Goal: Obtain resource: Download file/media

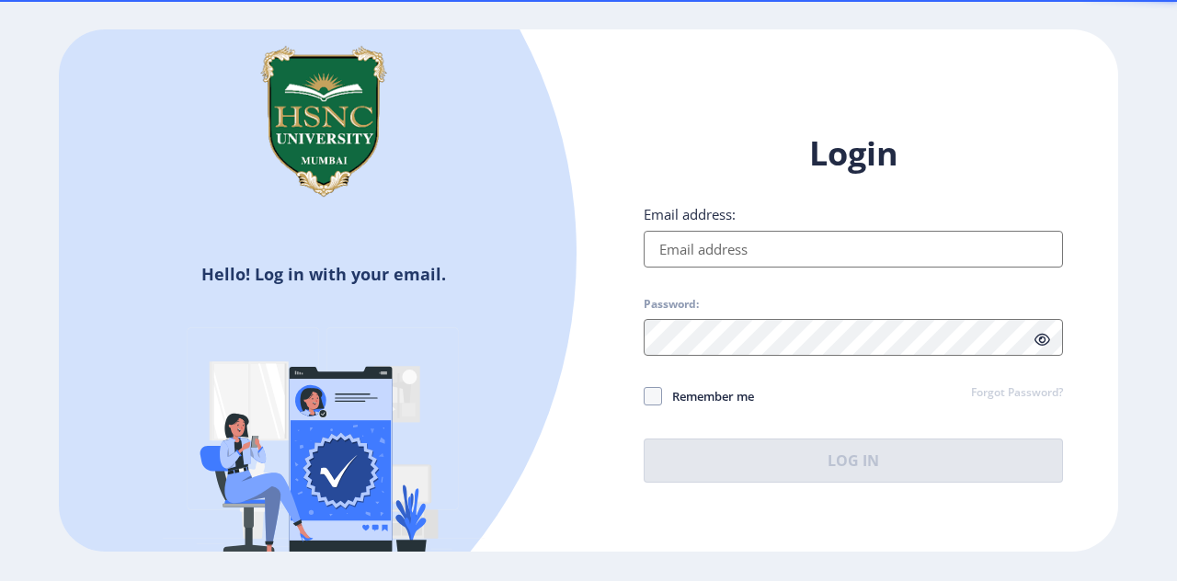
click at [707, 245] on input "Email address:" at bounding box center [853, 249] width 419 height 37
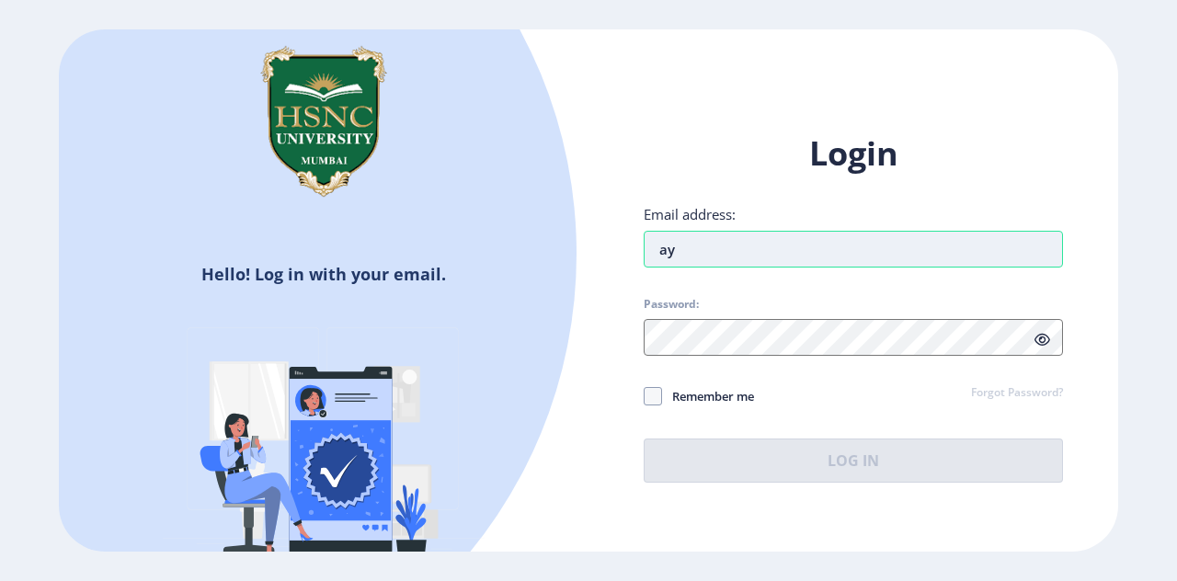
type input "[EMAIL_ADDRESS][DOMAIN_NAME]"
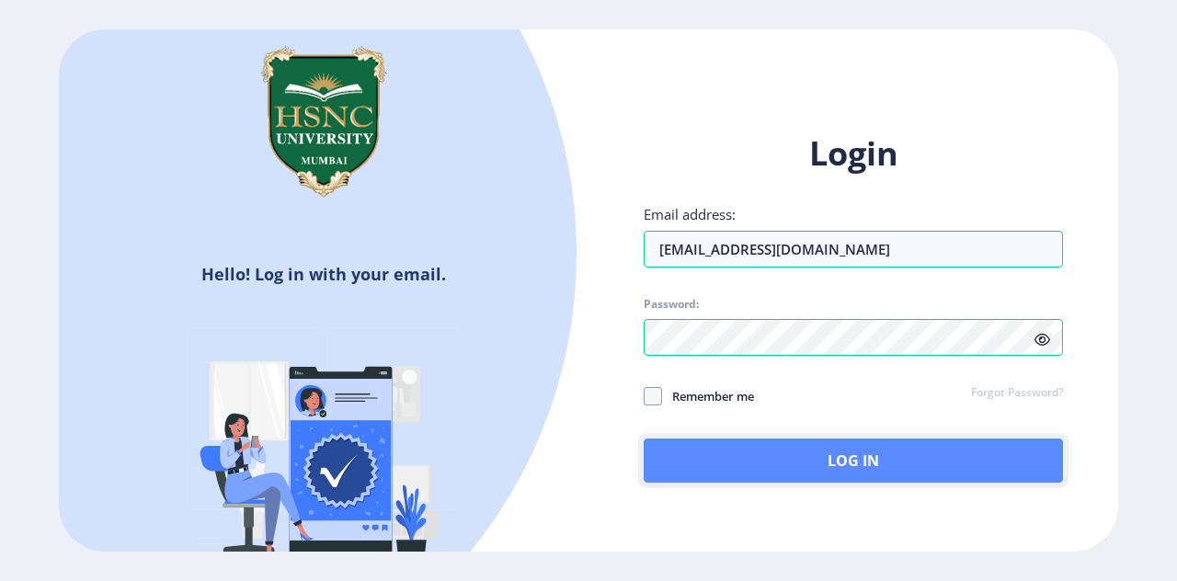
click at [695, 474] on button "Log In" at bounding box center [853, 461] width 419 height 44
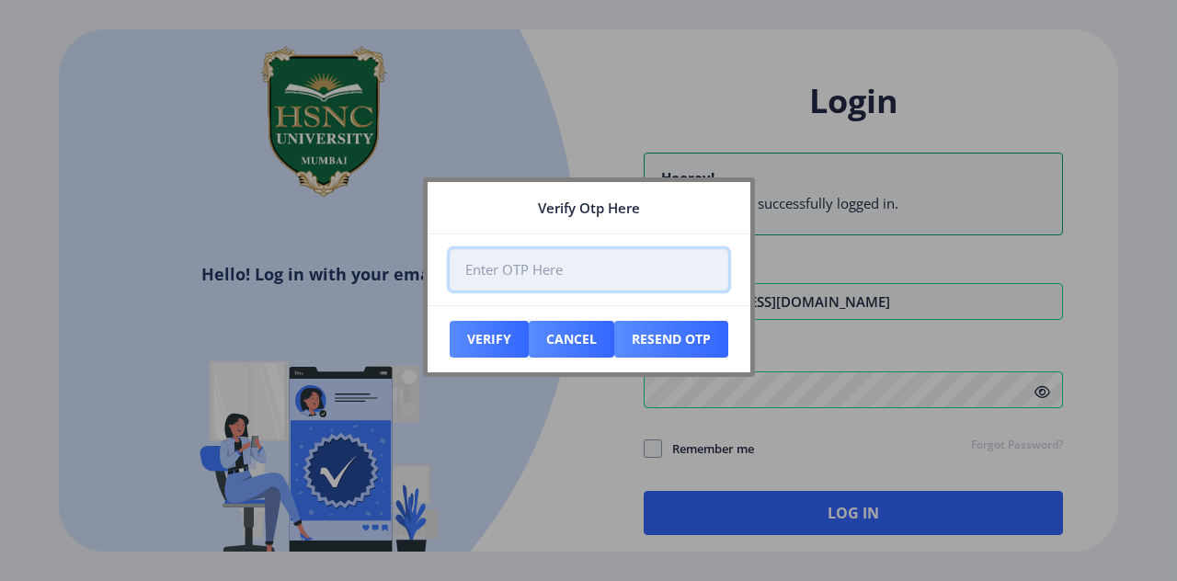
click at [554, 279] on input "number" at bounding box center [589, 269] width 279 height 41
type input "943903"
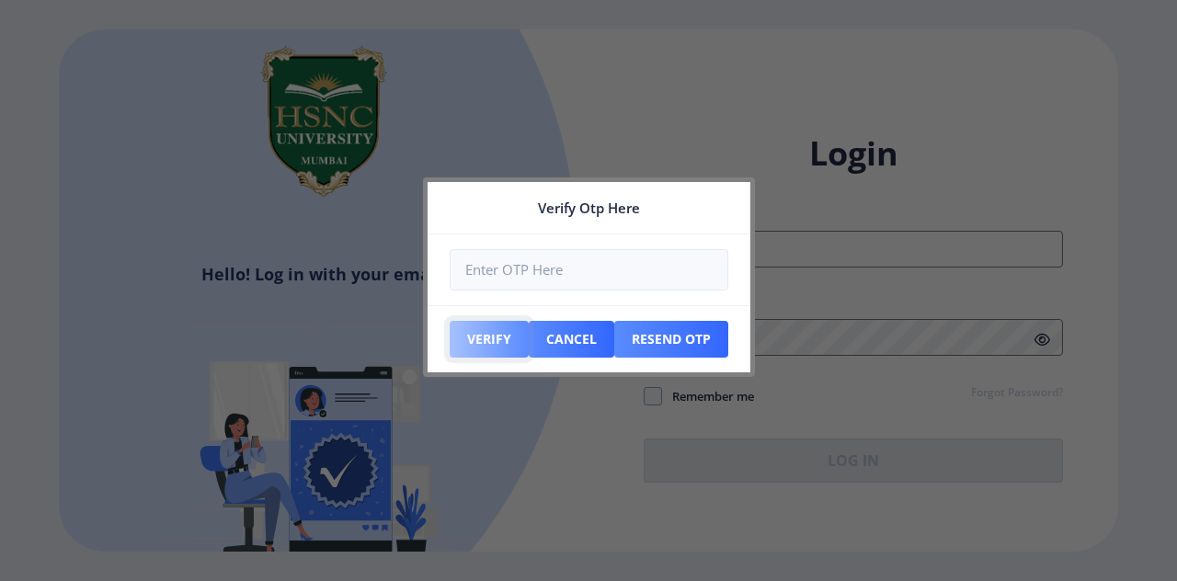
click at [504, 335] on button "Verify" at bounding box center [489, 339] width 79 height 37
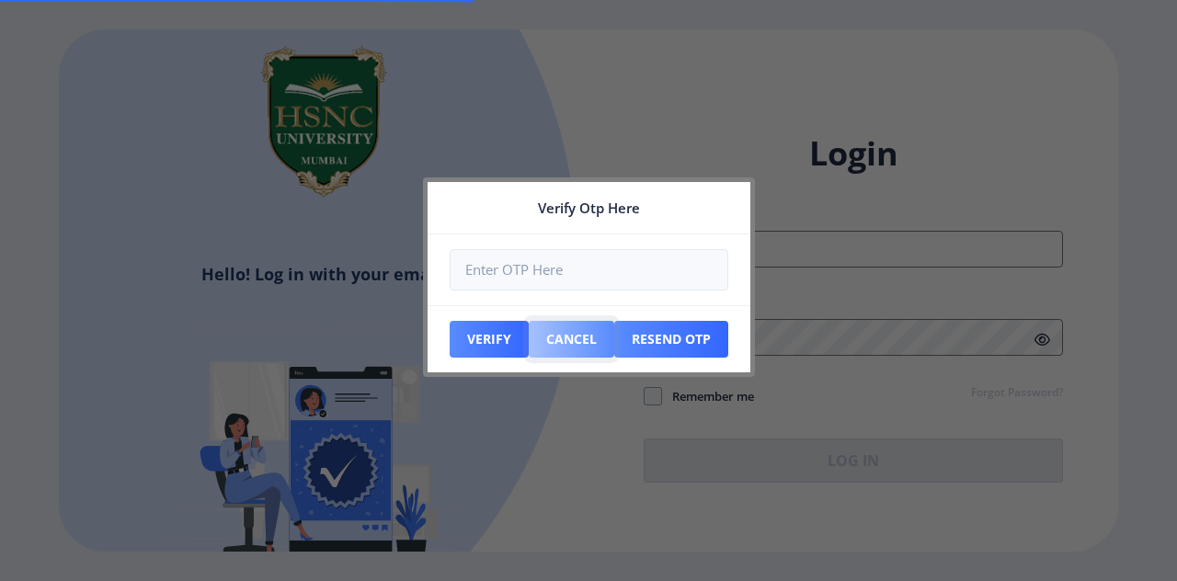
click at [529, 330] on button "Cancel" at bounding box center [489, 339] width 79 height 37
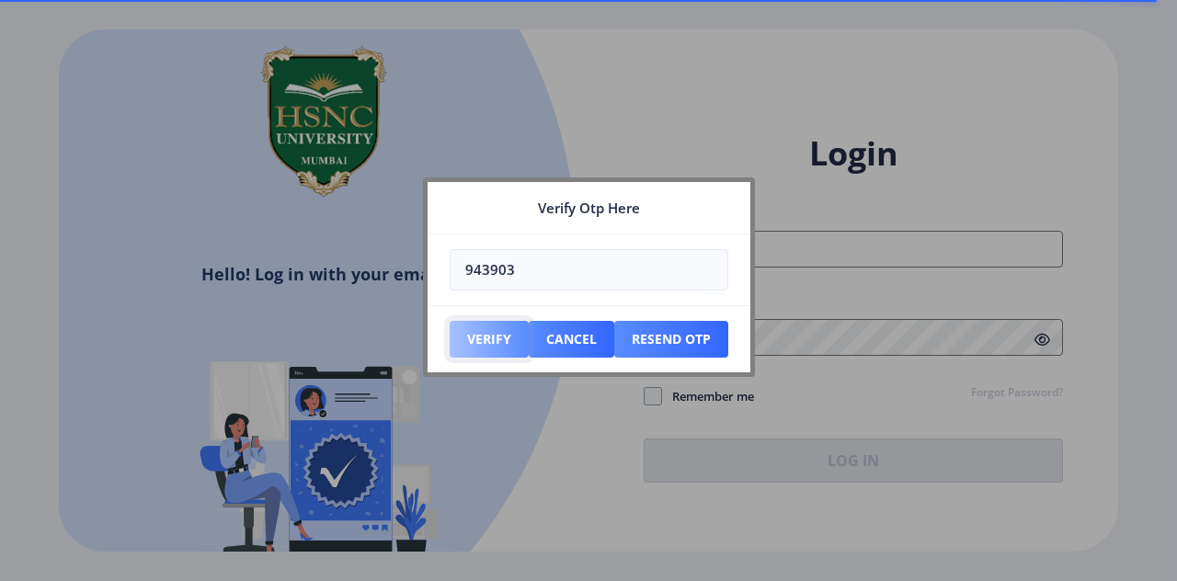
click at [499, 350] on button "Verify" at bounding box center [489, 339] width 79 height 37
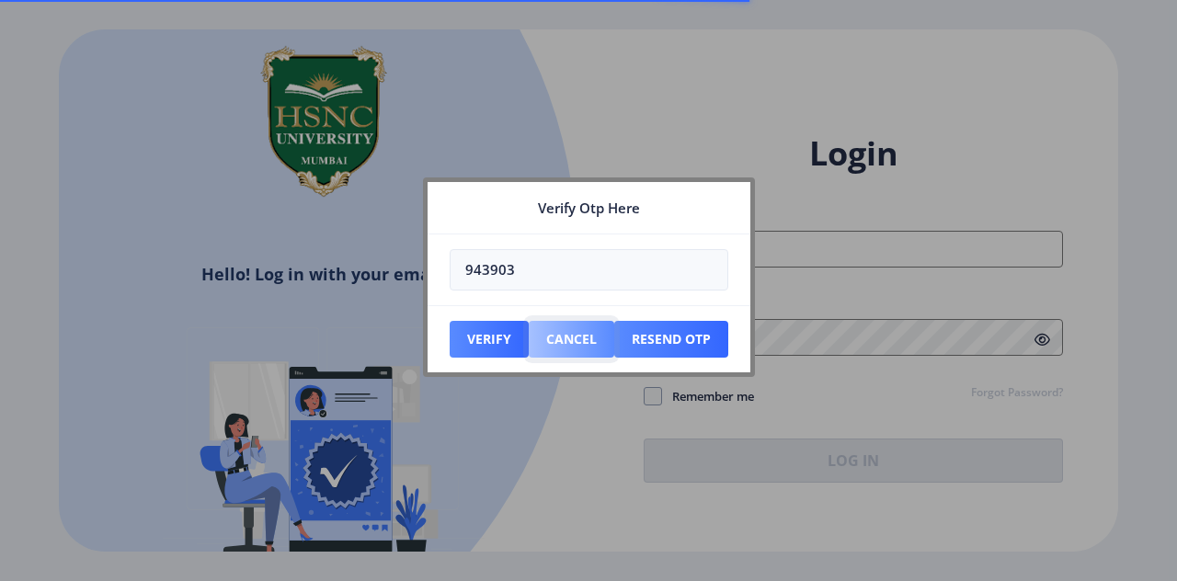
click at [529, 343] on button "Cancel" at bounding box center [489, 339] width 79 height 37
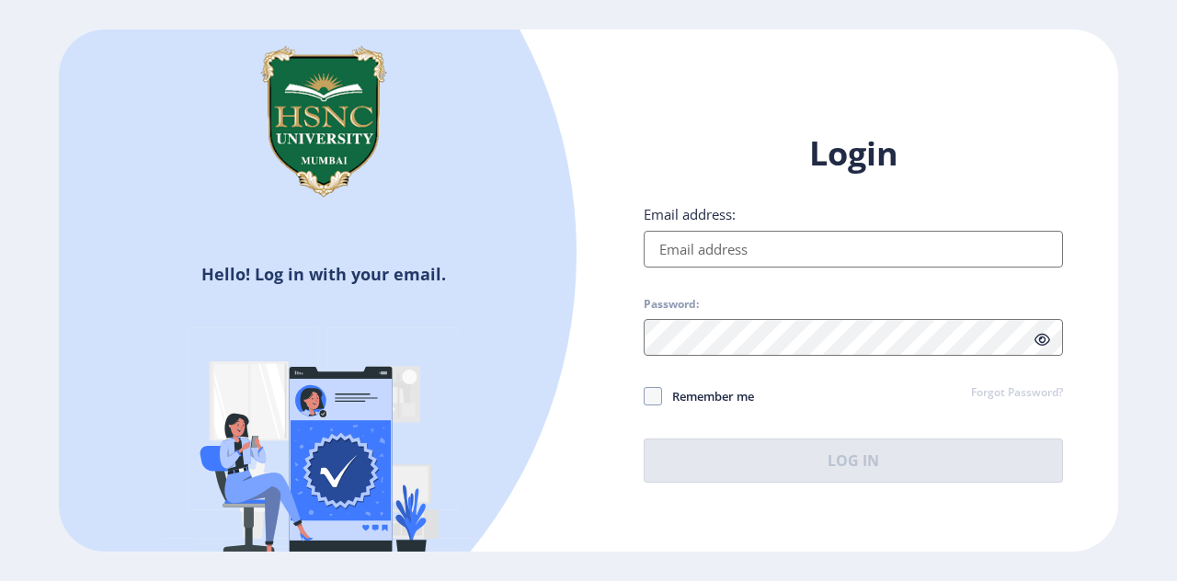
click at [697, 232] on input "Email address:" at bounding box center [853, 249] width 419 height 37
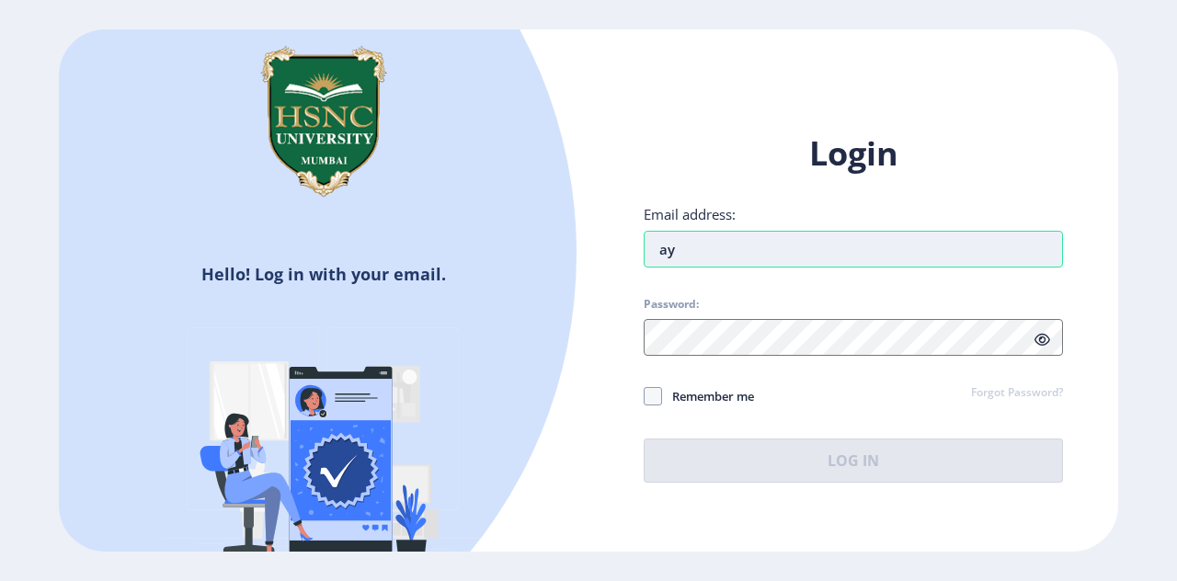
type input "[EMAIL_ADDRESS][DOMAIN_NAME]"
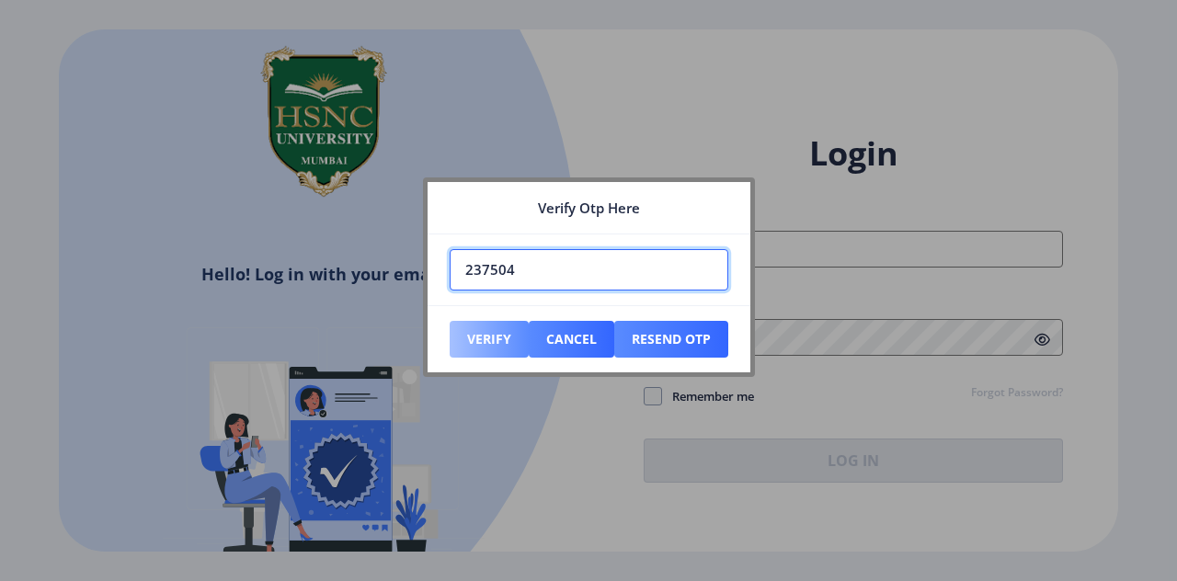
type input "237504"
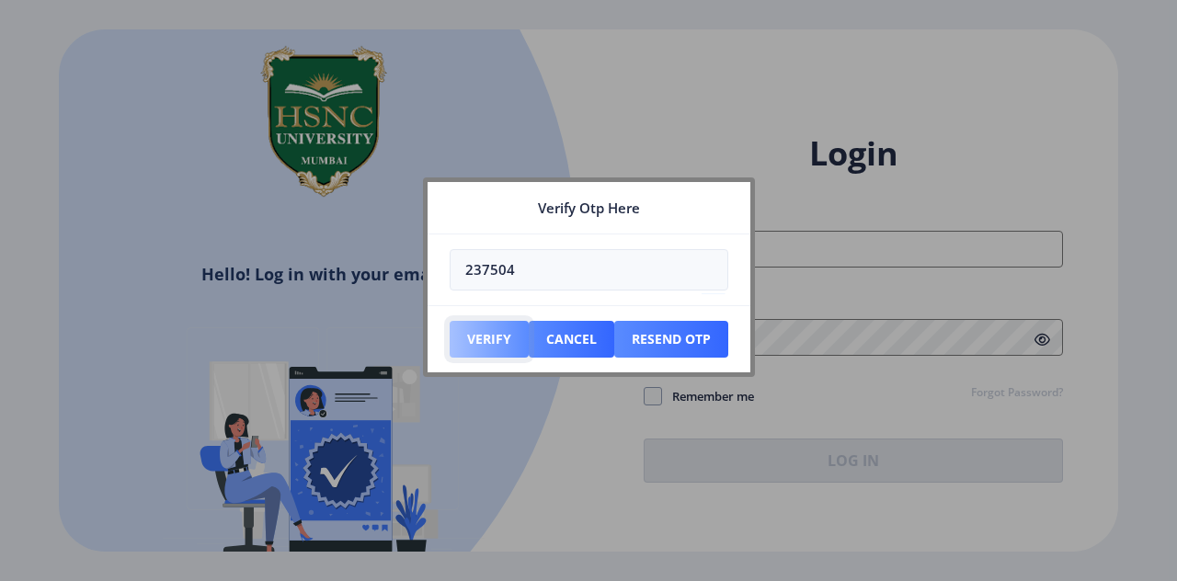
click at [492, 339] on button "Verify" at bounding box center [489, 339] width 79 height 37
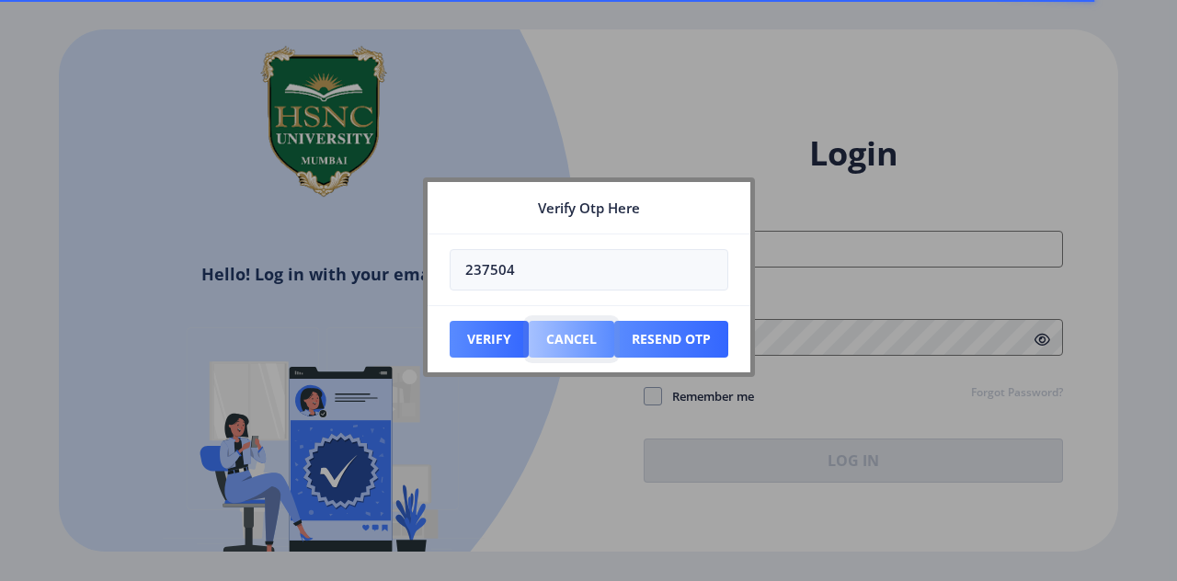
click at [529, 336] on button "Cancel" at bounding box center [489, 339] width 79 height 37
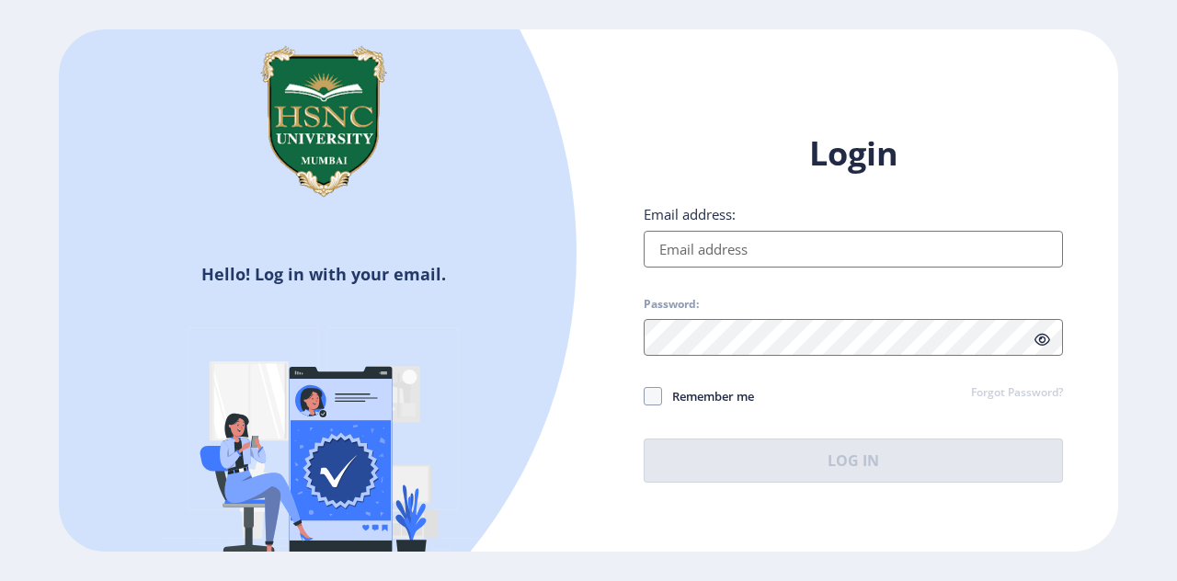
click at [806, 226] on div "Email address:" at bounding box center [853, 236] width 419 height 63
click at [784, 254] on input "Email address:" at bounding box center [853, 249] width 419 height 37
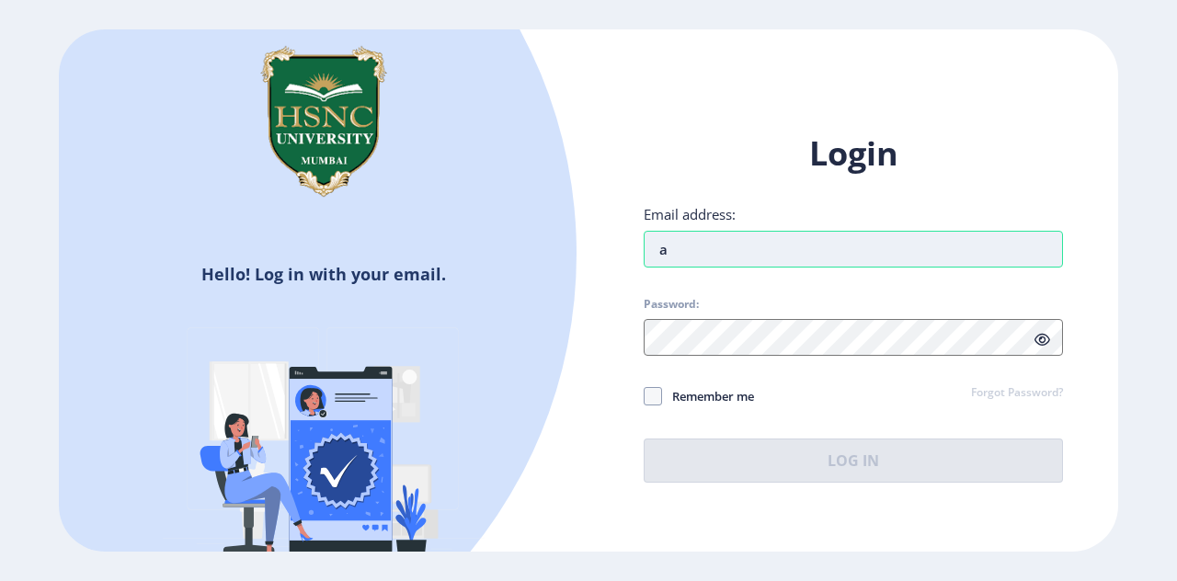
type input "[EMAIL_ADDRESS][DOMAIN_NAME]"
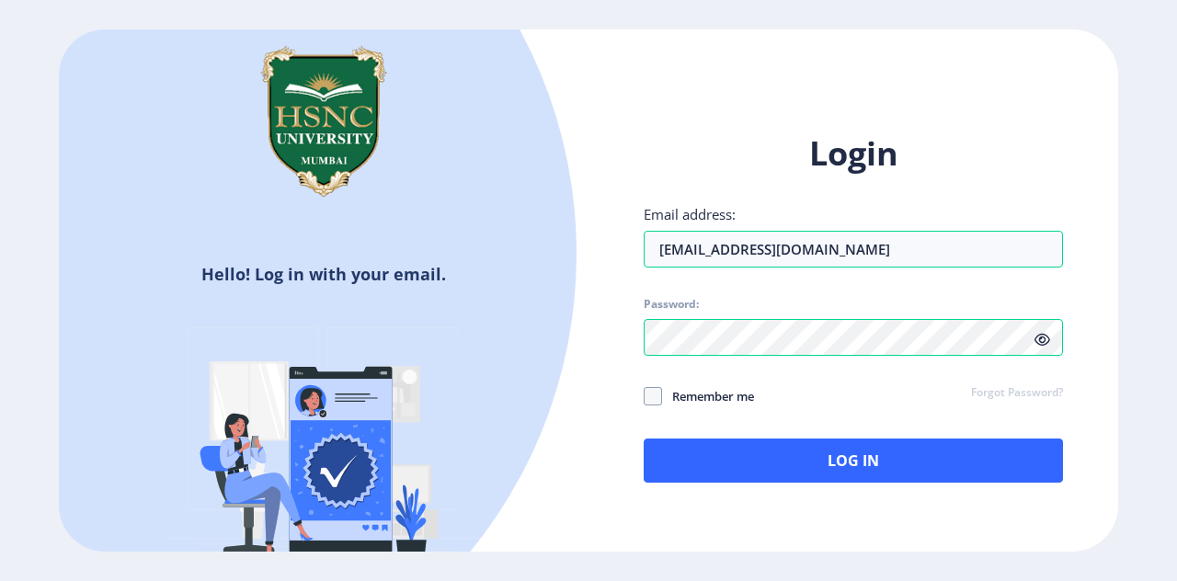
click at [673, 511] on div "Login Email address: [EMAIL_ADDRESS][DOMAIN_NAME] Password: Remember me Forgot …" at bounding box center [854, 321] width 530 height 435
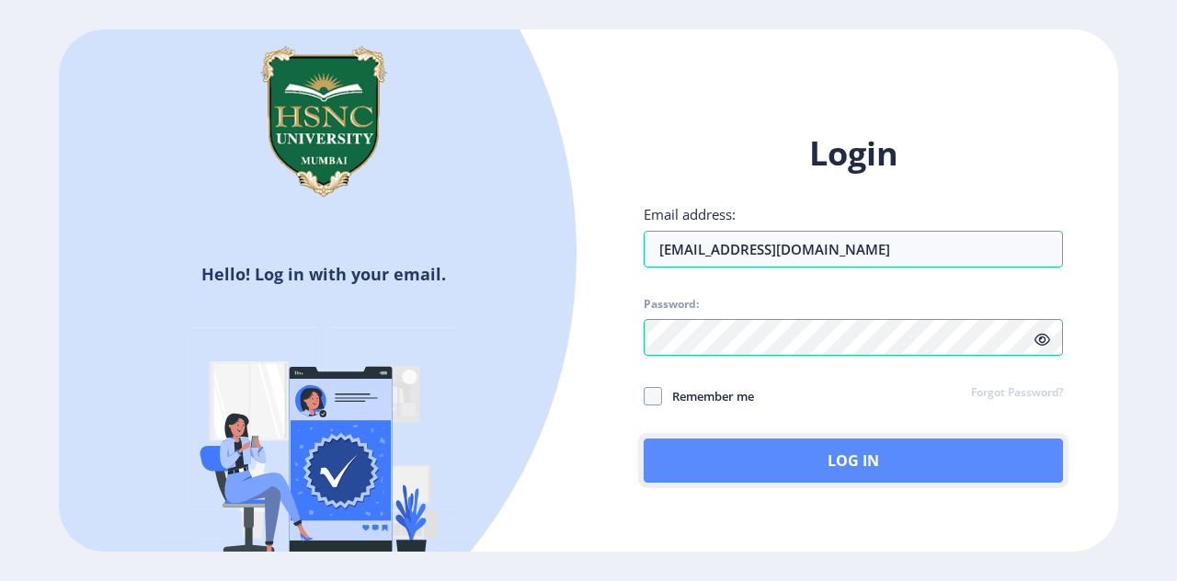
click at [715, 450] on button "Log In" at bounding box center [853, 461] width 419 height 44
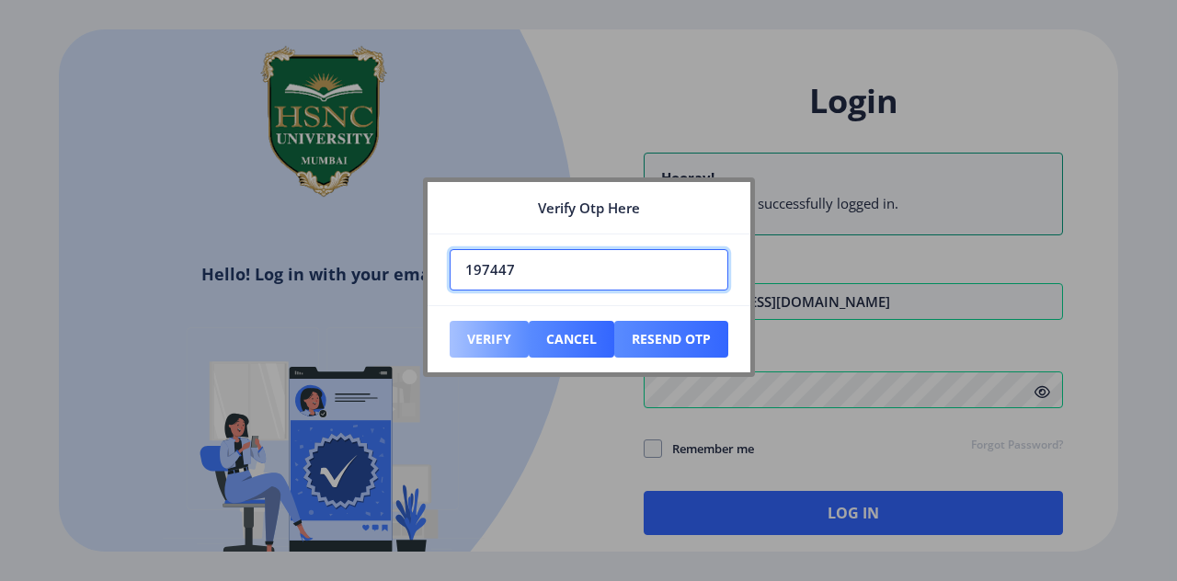
type input "197447"
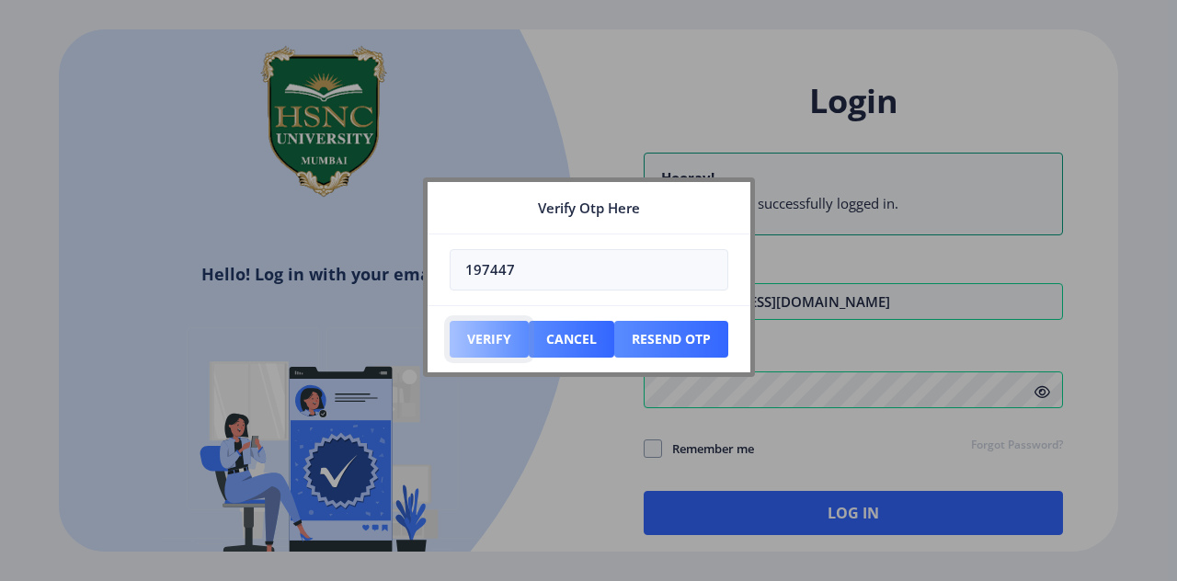
click at [497, 351] on button "Verify" at bounding box center [489, 339] width 79 height 37
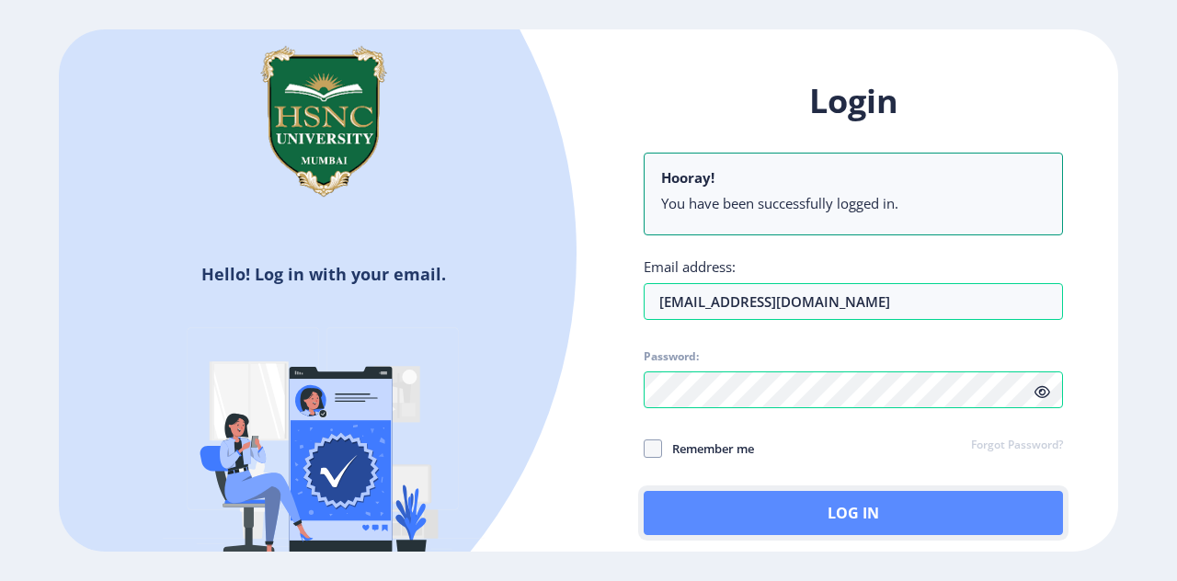
click at [778, 514] on button "Log In" at bounding box center [853, 513] width 419 height 44
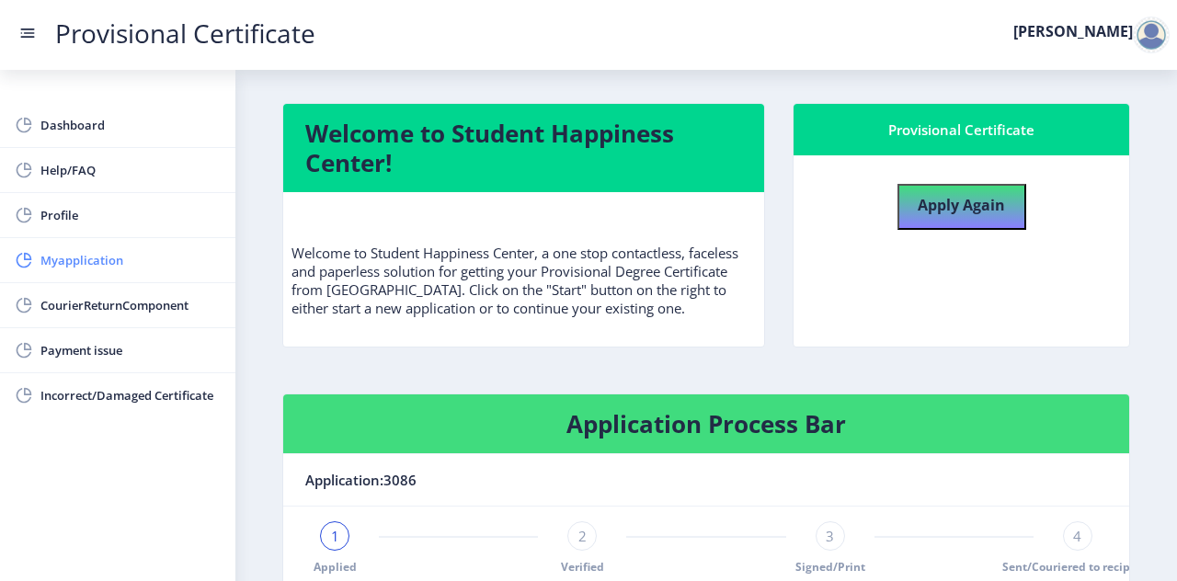
click at [97, 247] on link "Myapplication" at bounding box center [117, 260] width 235 height 44
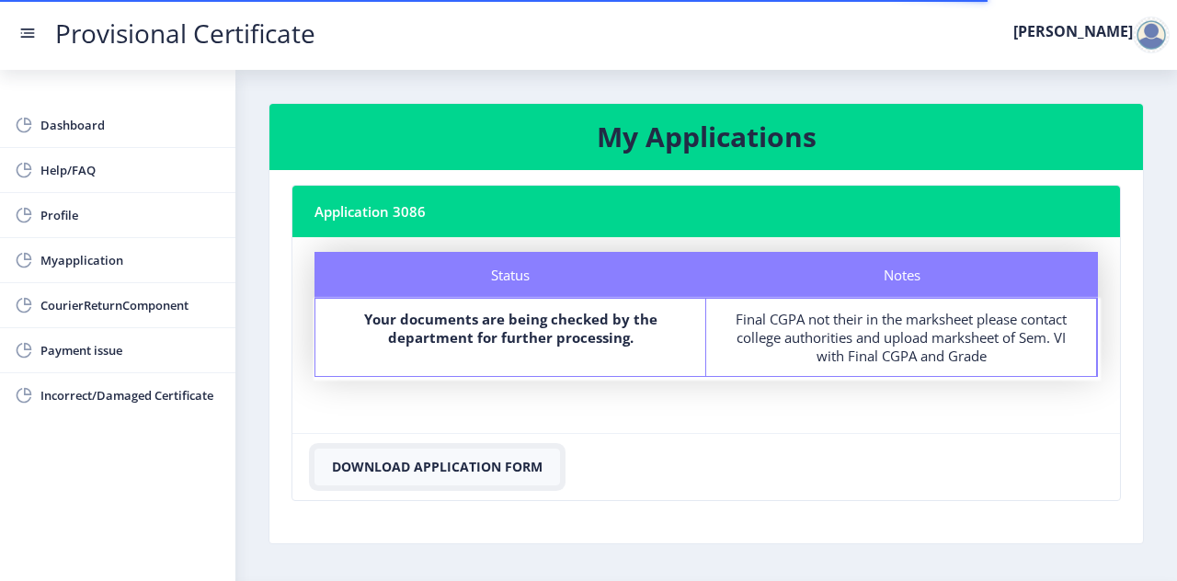
click at [519, 473] on button "Download Application Form" at bounding box center [438, 467] width 246 height 37
